Goal: Contribute content: Add original content to the website for others to see

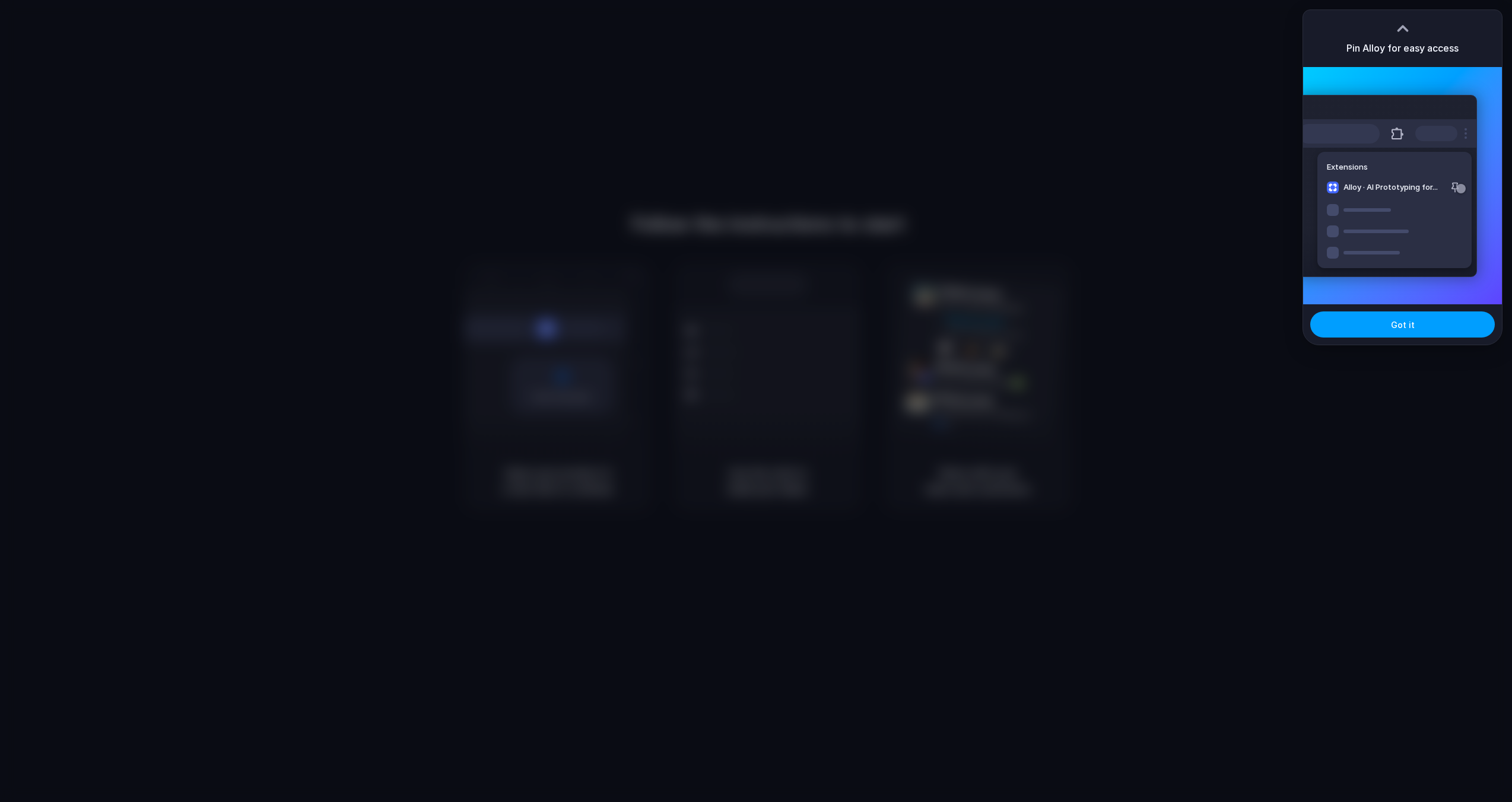
click at [1448, 320] on button "Got it" at bounding box center [1402, 324] width 185 height 26
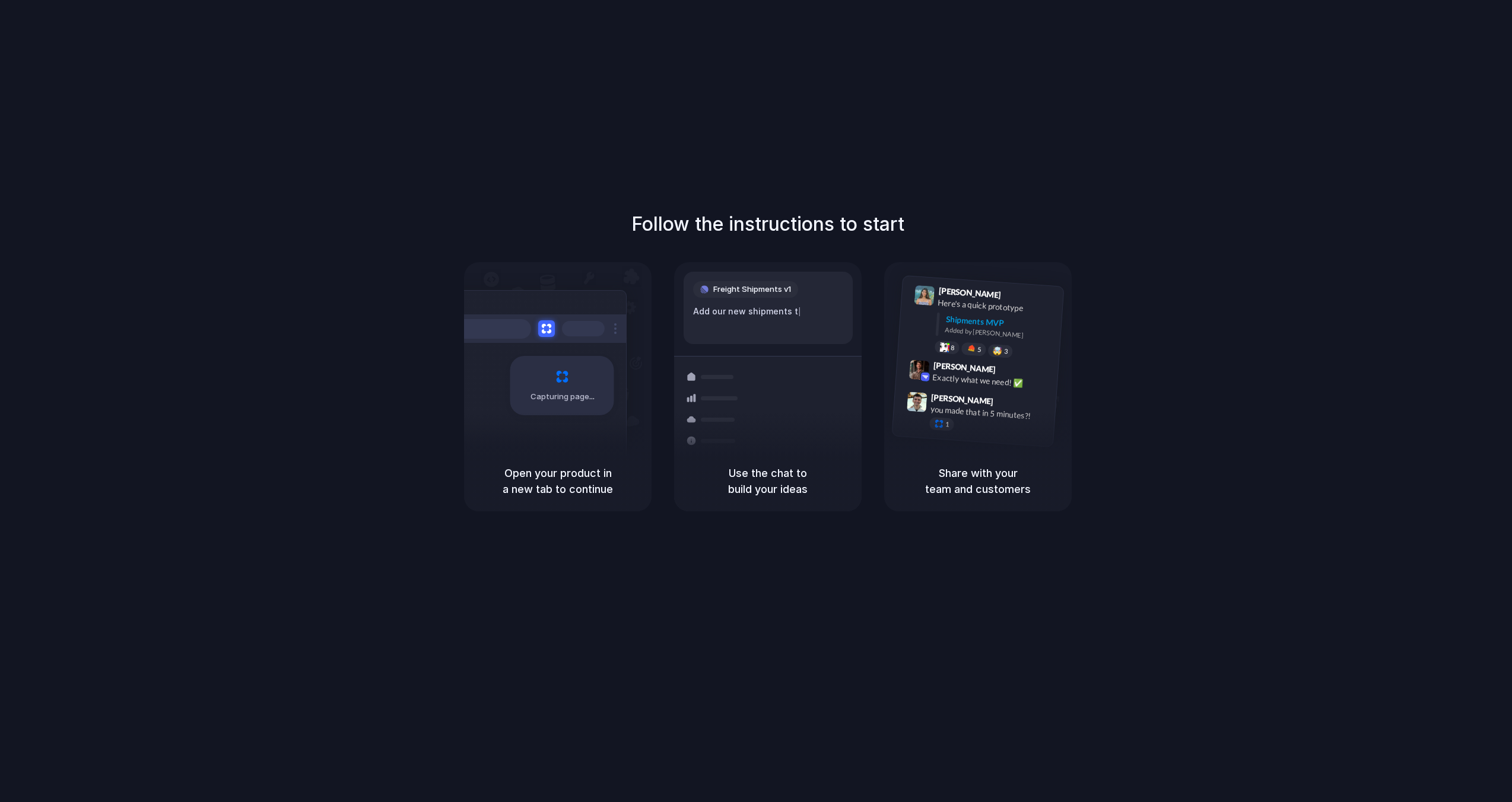
click at [608, 422] on div "Capturing page" at bounding box center [537, 381] width 179 height 182
click at [995, 343] on div "[PERSON_NAME] 9:41 AM Here's a quick prototype Shipments MVP Added by [PERSON_N…" at bounding box center [992, 324] width 126 height 75
click at [888, 2] on div "Follow the instructions to start Capturing page Open your product in a new tab …" at bounding box center [768, 412] width 1535 height 825
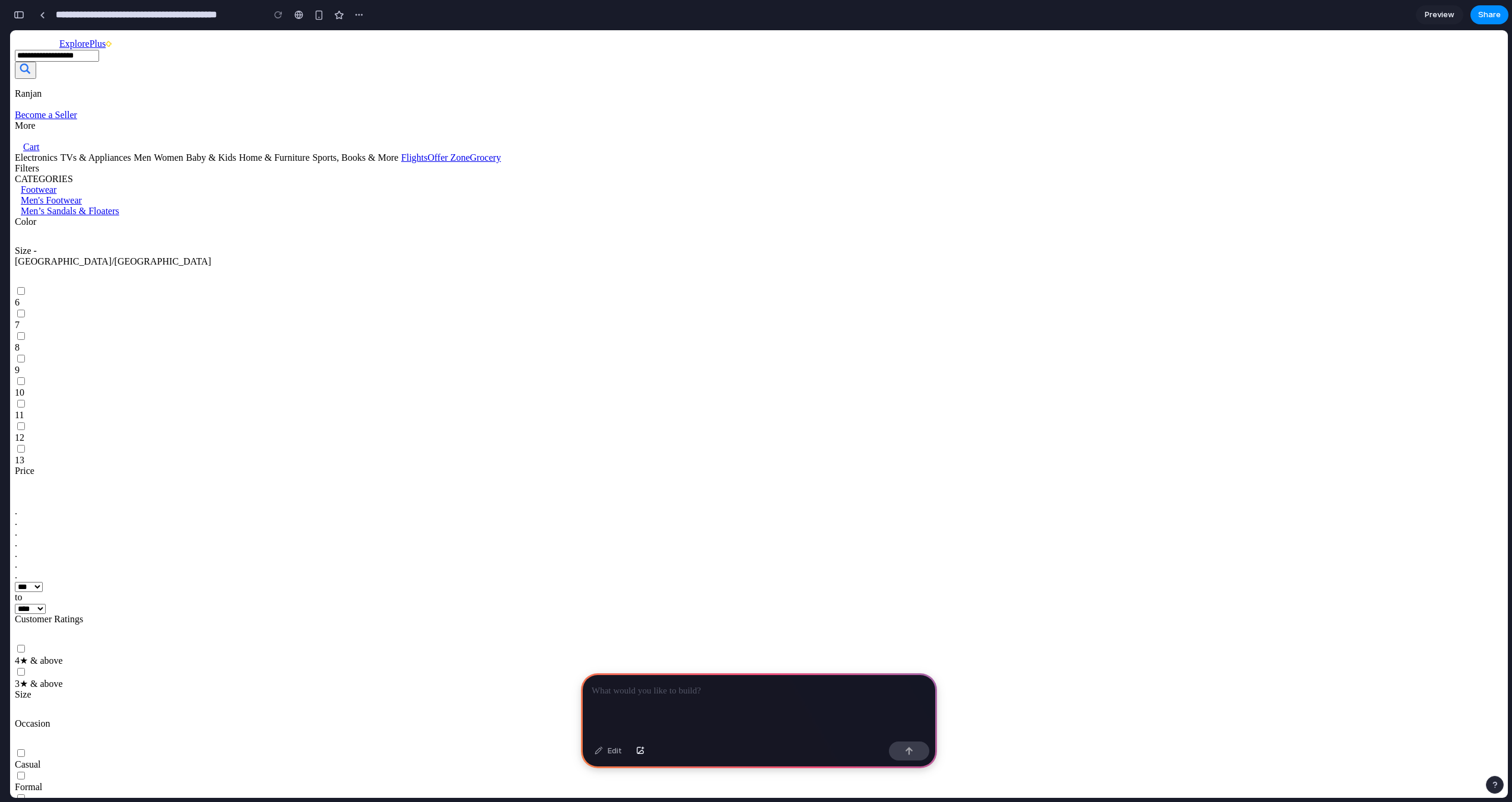
click at [729, 694] on p at bounding box center [759, 691] width 335 height 14
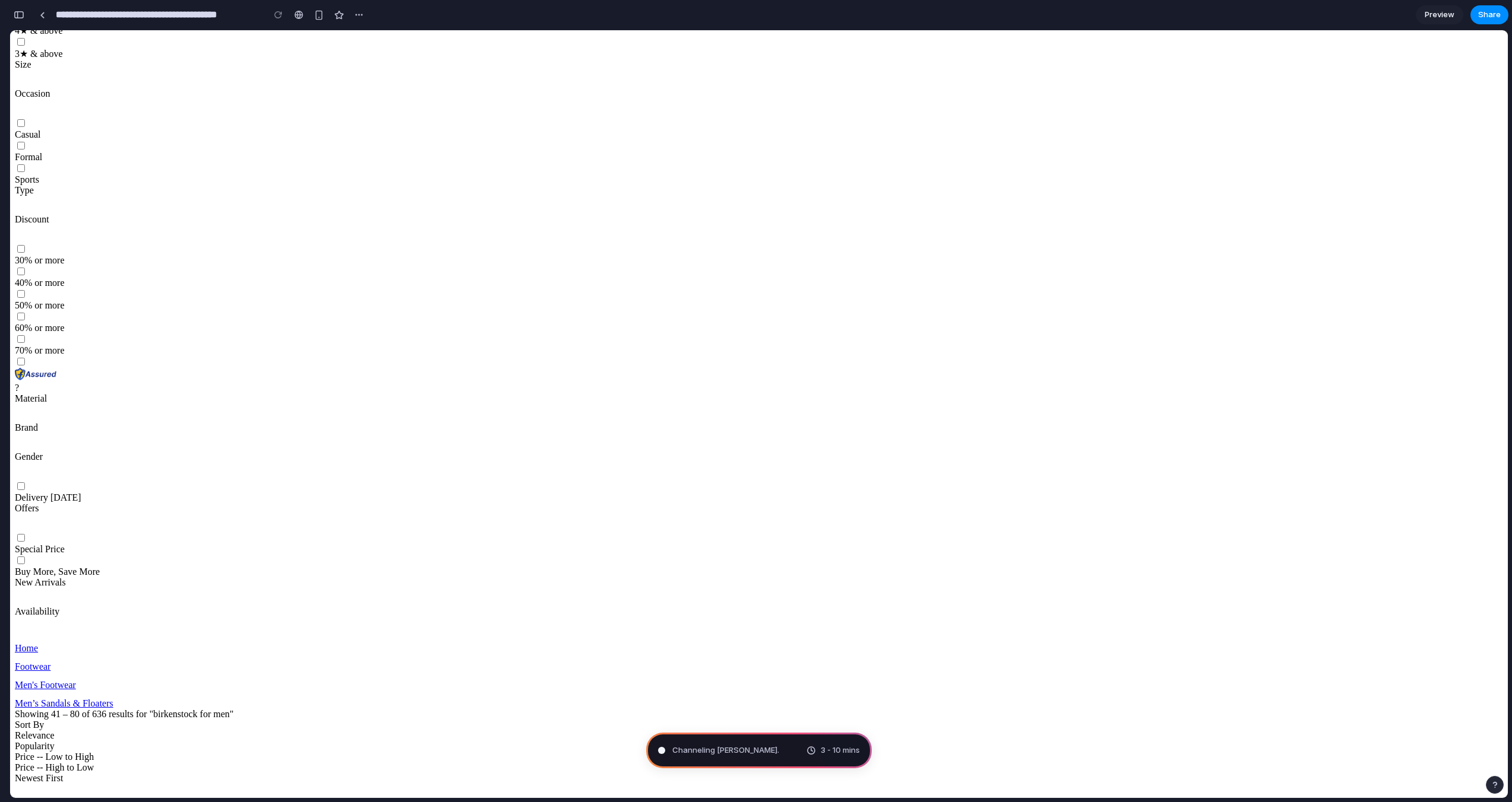
scroll to position [631, 0]
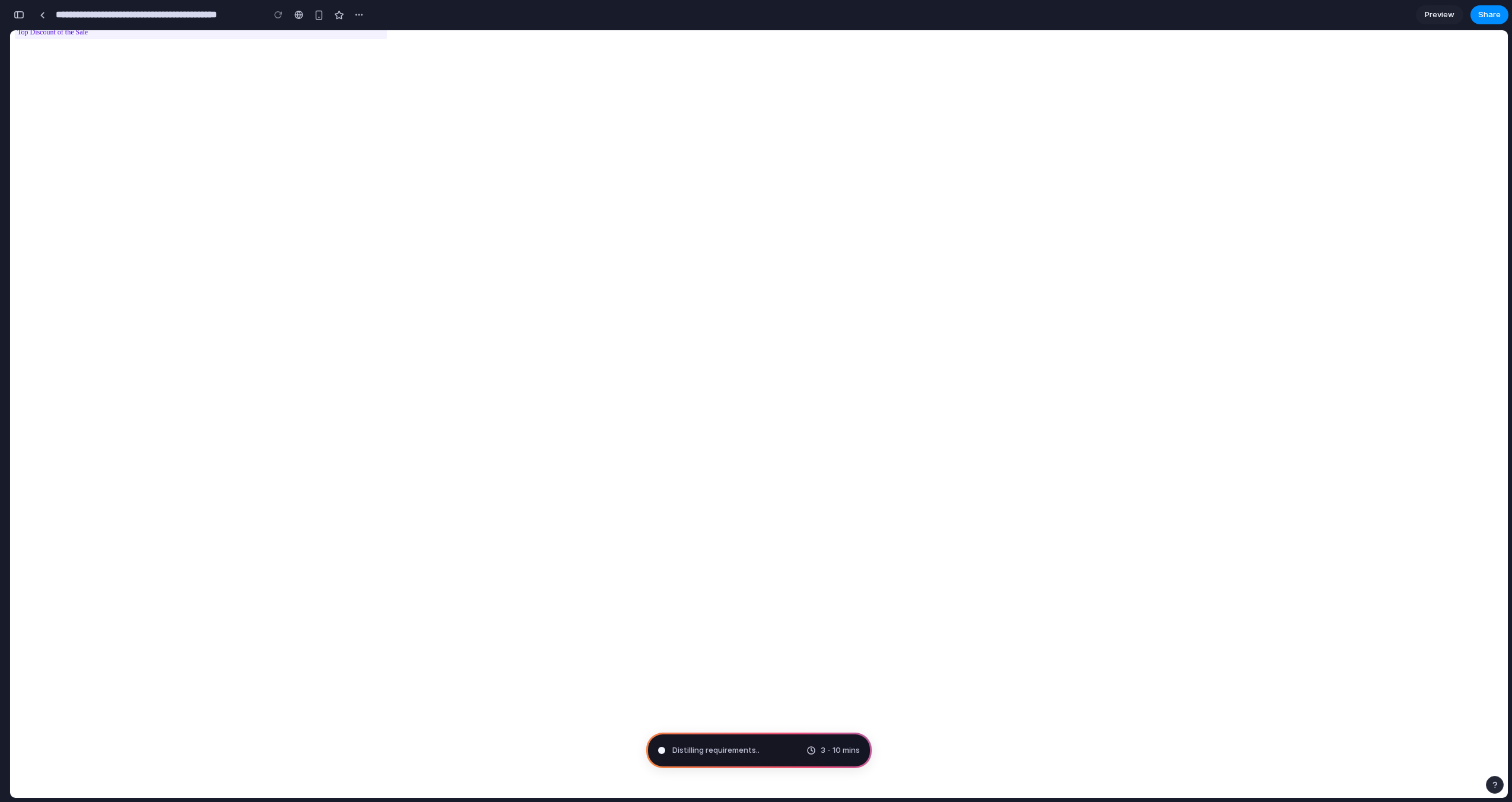
scroll to position [2931, 0]
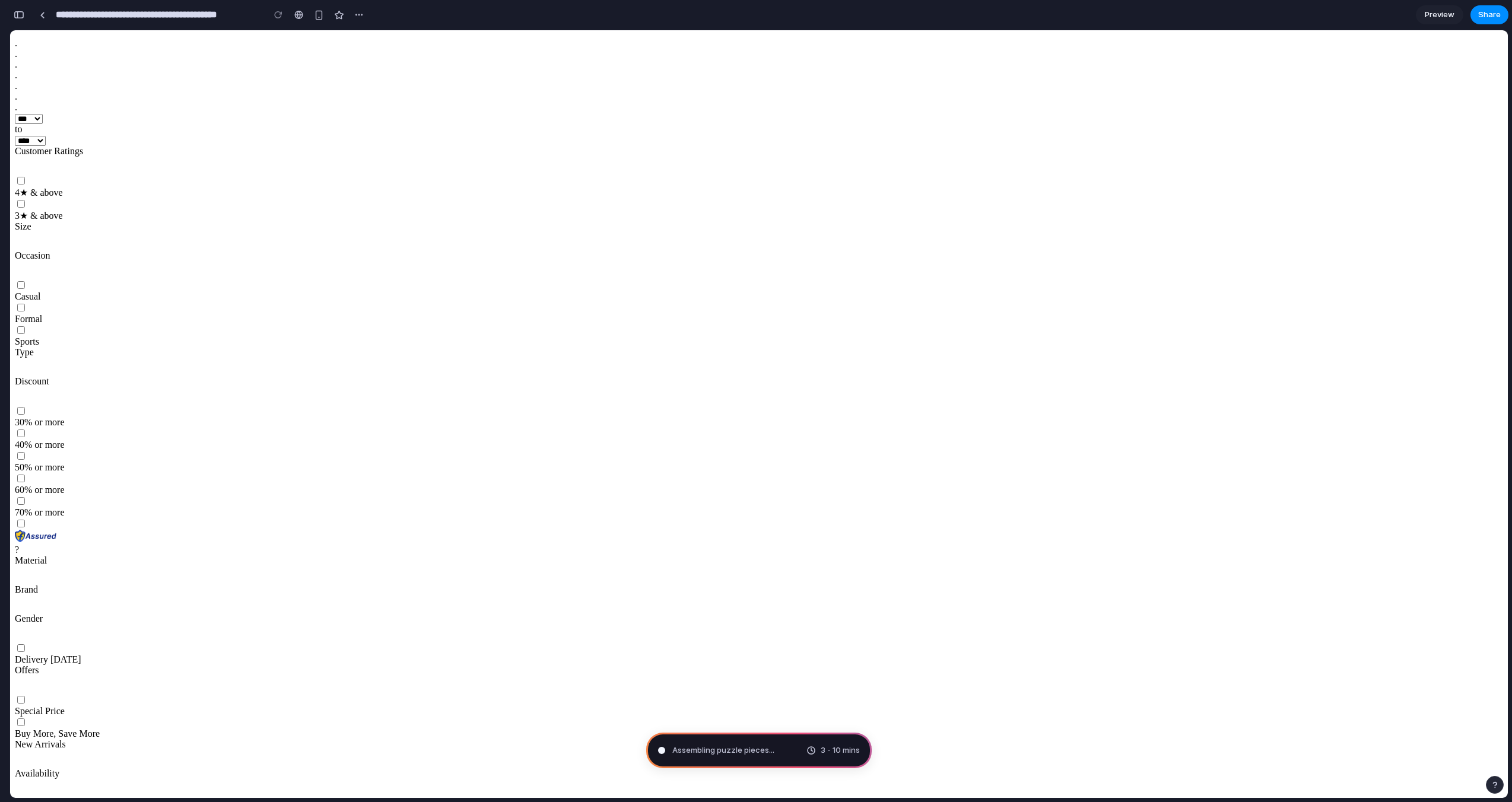
scroll to position [0, 0]
